Goal: Task Accomplishment & Management: Manage account settings

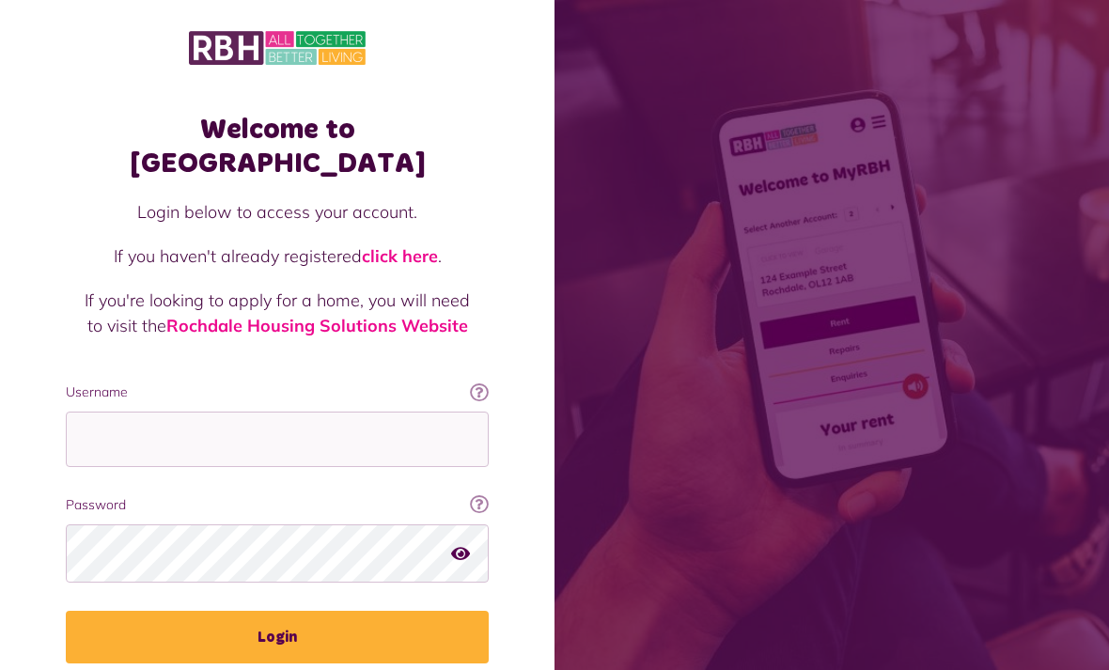
scroll to position [60, 0]
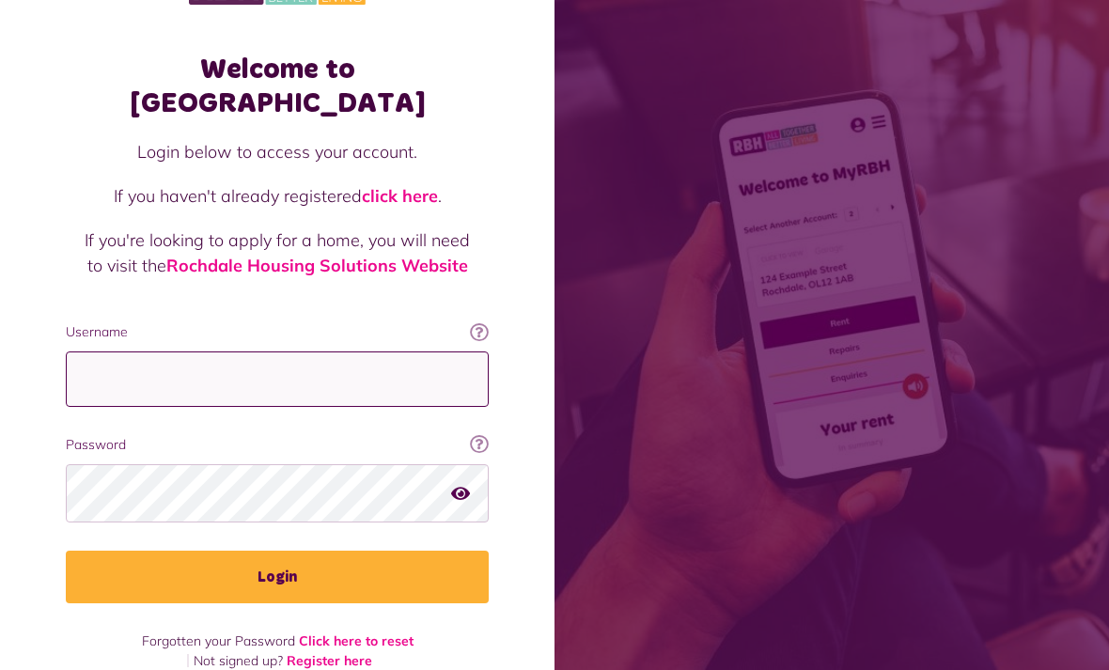
click at [111, 351] on input "Username" at bounding box center [277, 378] width 423 height 55
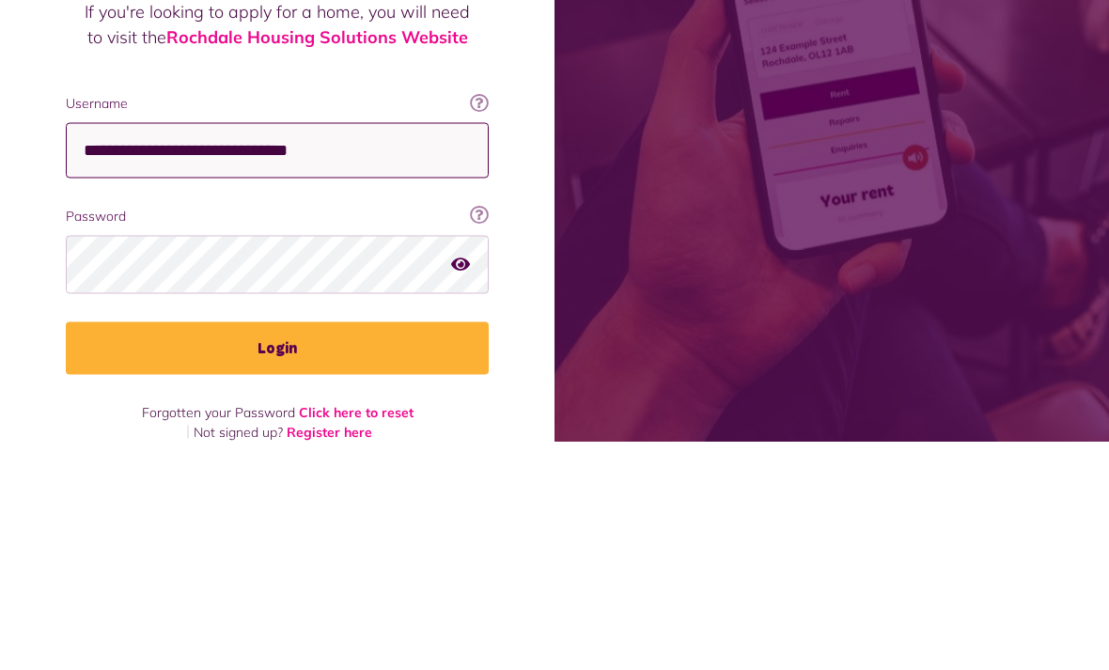
type input "**********"
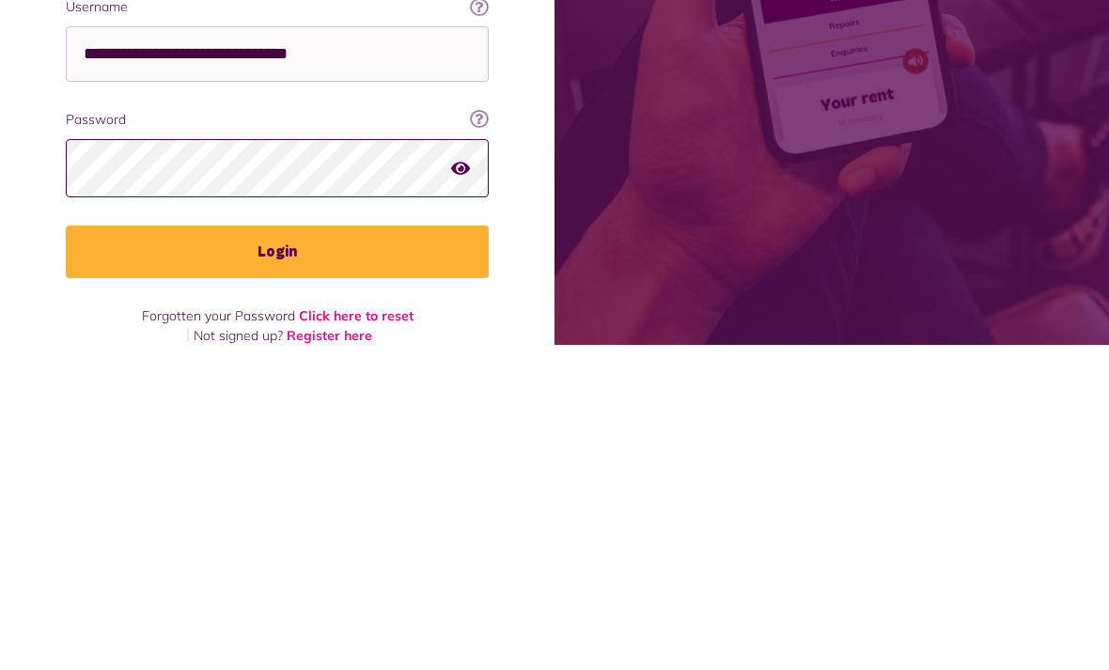
click at [277, 551] on button "Login" at bounding box center [277, 577] width 423 height 53
click at [293, 555] on button "Login" at bounding box center [277, 577] width 423 height 53
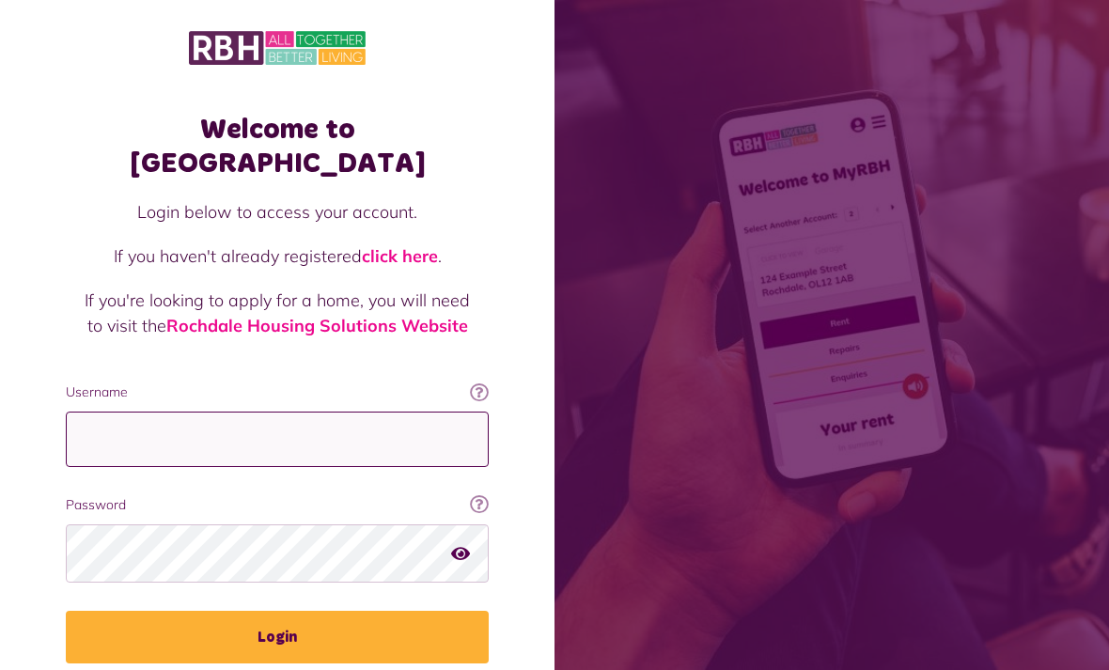
click at [121, 412] on input "Username" at bounding box center [277, 439] width 423 height 55
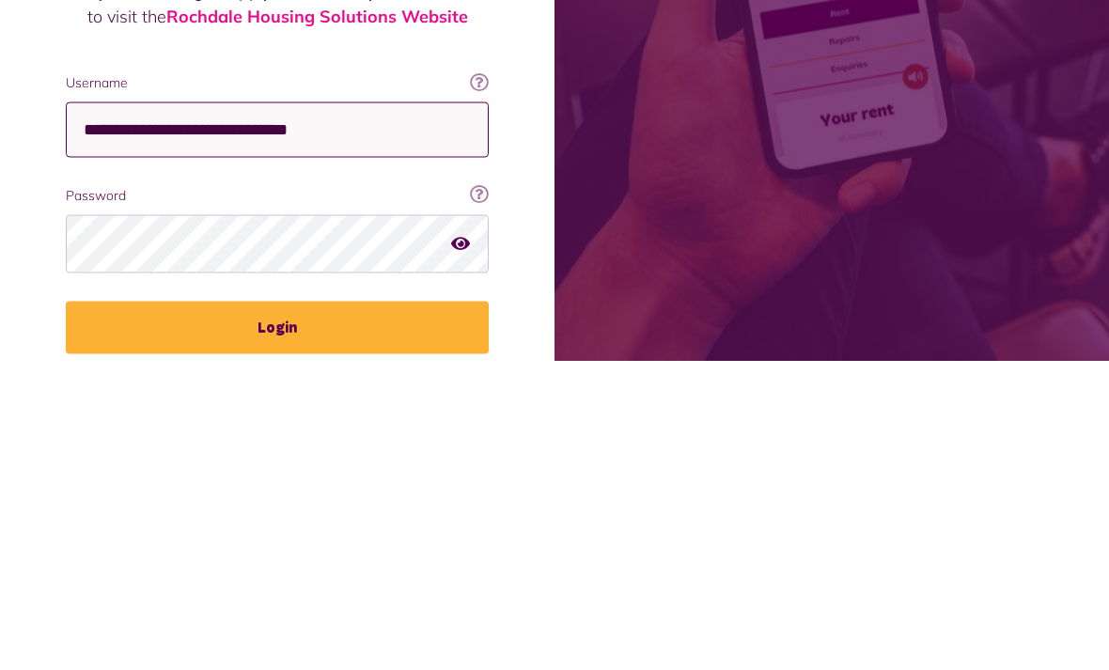
type input "**********"
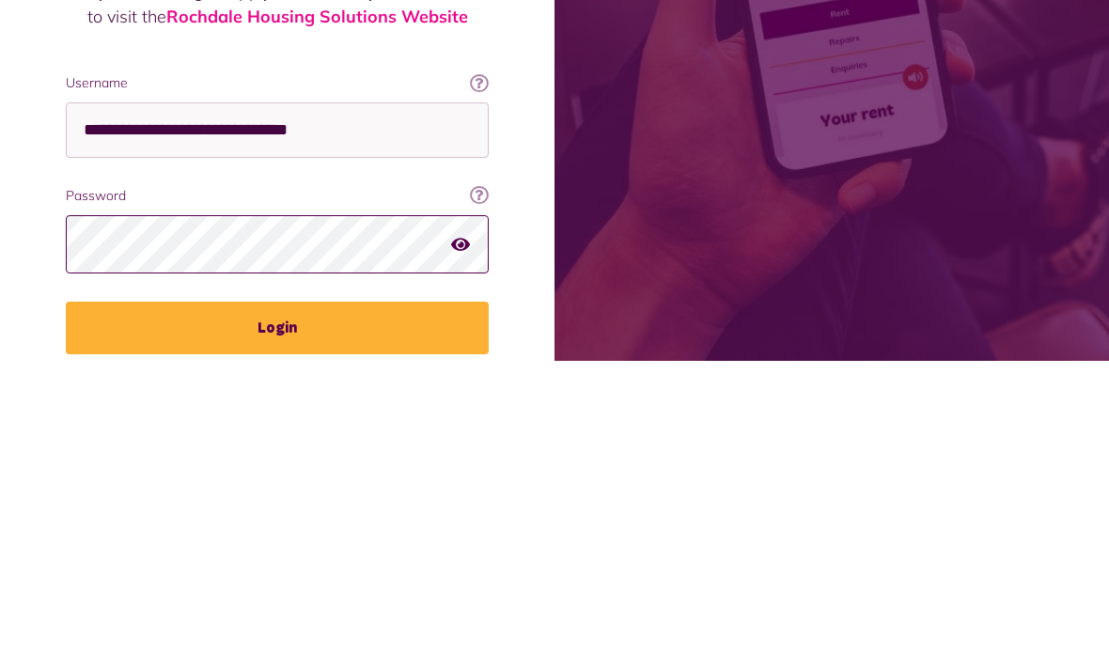
click at [277, 611] on button "Login" at bounding box center [277, 637] width 423 height 53
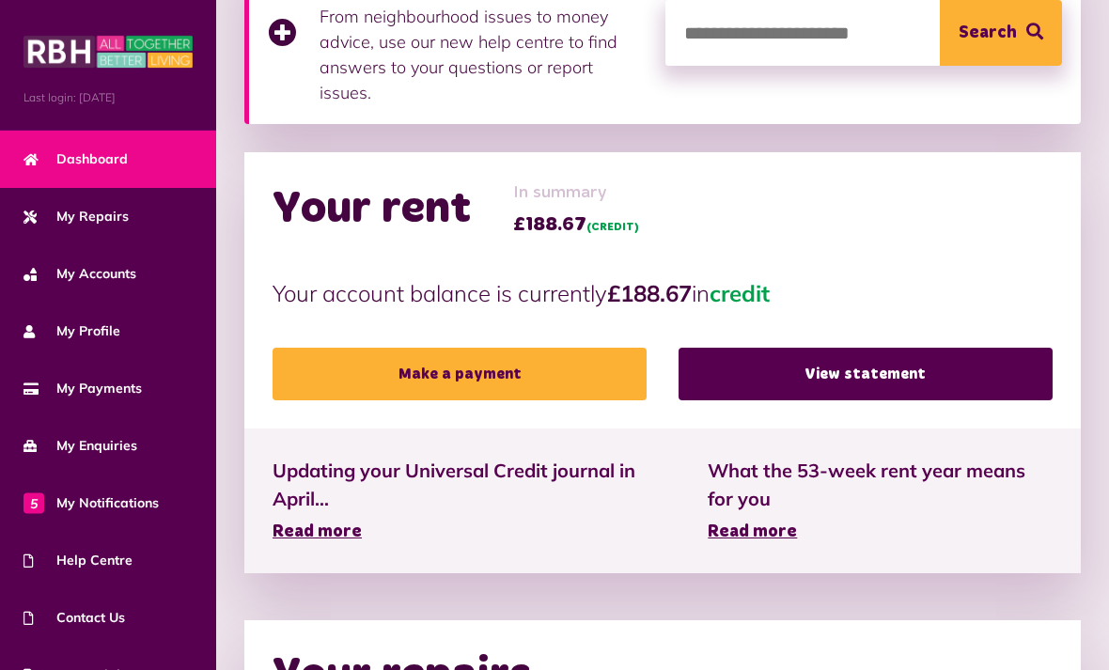
scroll to position [470, 0]
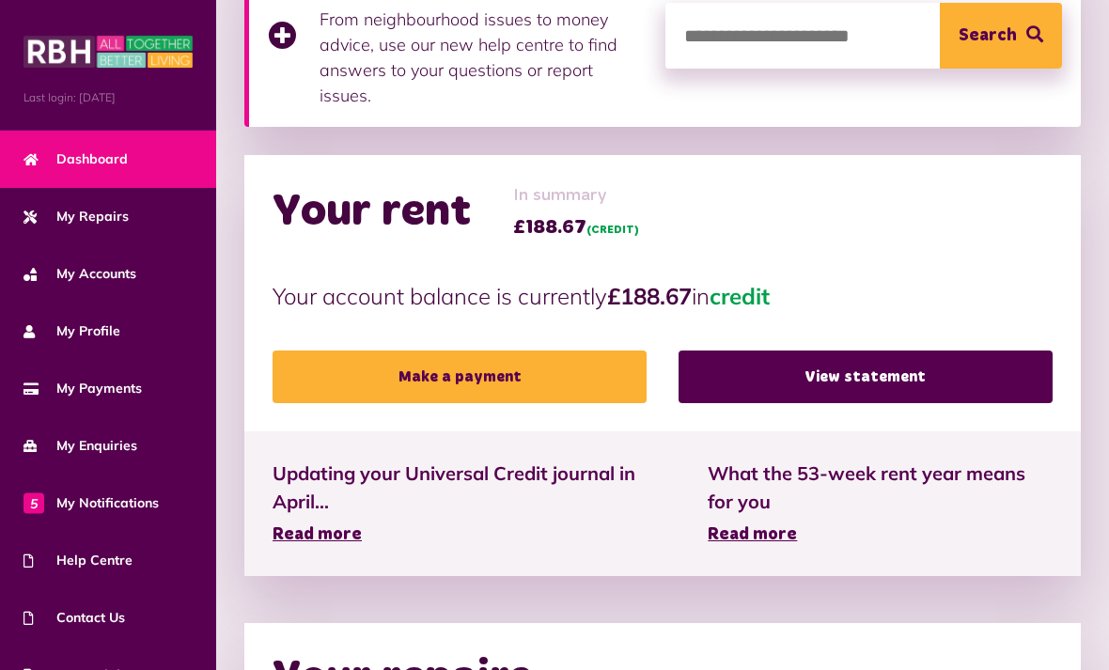
click at [120, 394] on span "My Payments" at bounding box center [82, 389] width 118 height 20
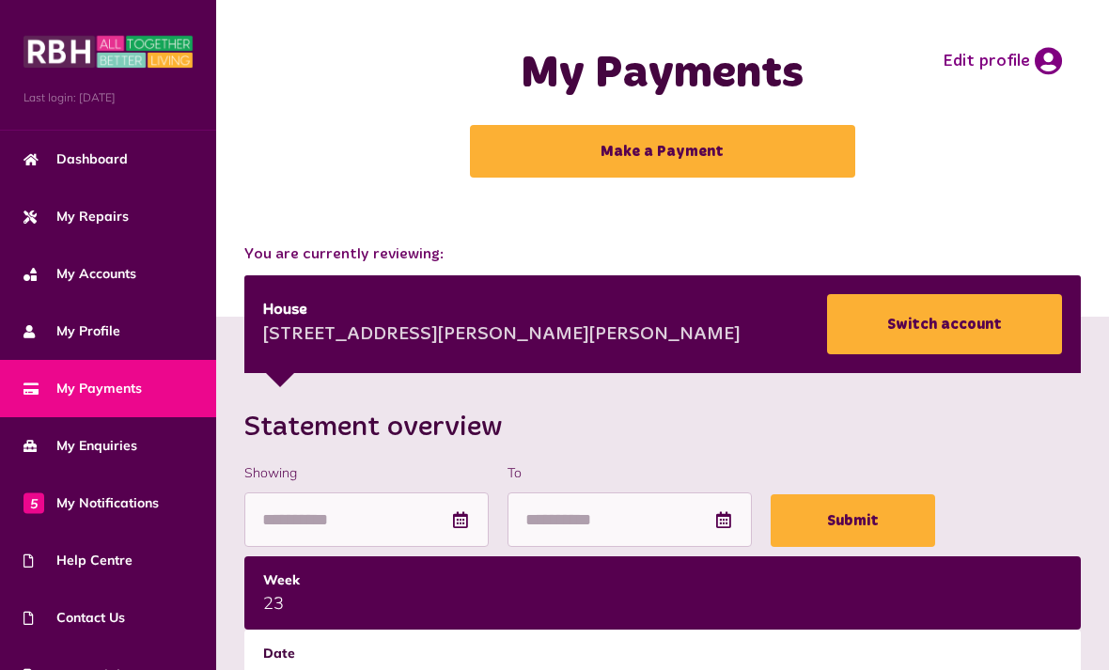
click at [100, 167] on span "Dashboard" at bounding box center [75, 159] width 104 height 20
